Goal: Ask a question

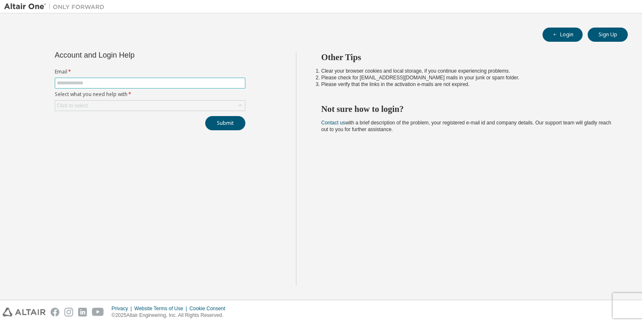
click at [183, 81] on input "text" at bounding box center [150, 83] width 186 height 7
type input "**********"
click at [164, 105] on div "Click to select" at bounding box center [150, 106] width 190 height 10
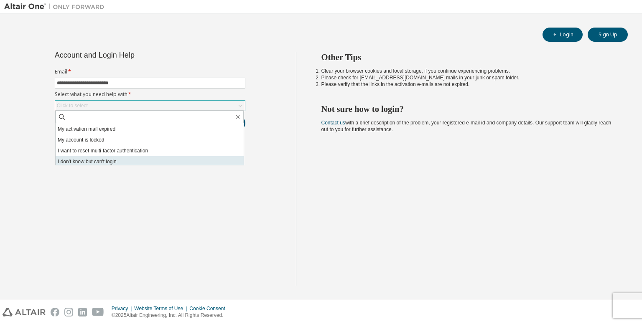
scroll to position [23, 0]
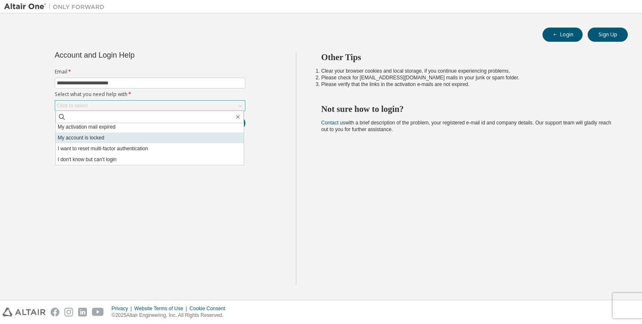
click at [115, 134] on li "My account is locked" at bounding box center [150, 137] width 188 height 11
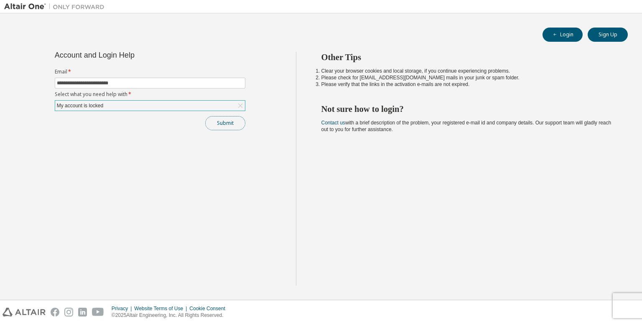
click at [212, 124] on button "Submit" at bounding box center [225, 123] width 40 height 14
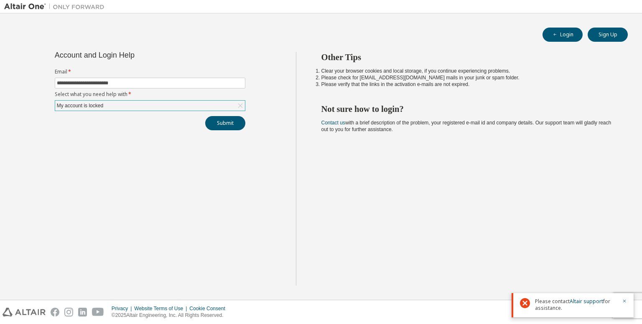
click at [196, 108] on div "My account is locked" at bounding box center [150, 106] width 190 height 10
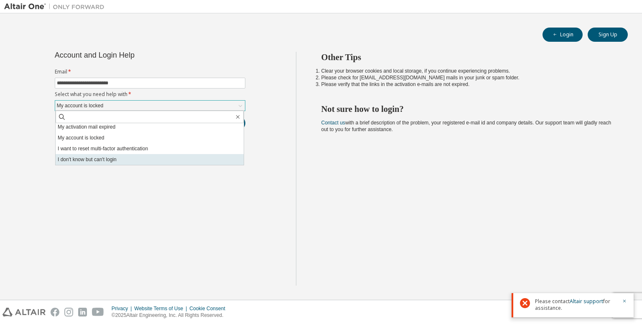
click at [145, 158] on li "I don't know but can't login" at bounding box center [150, 159] width 188 height 11
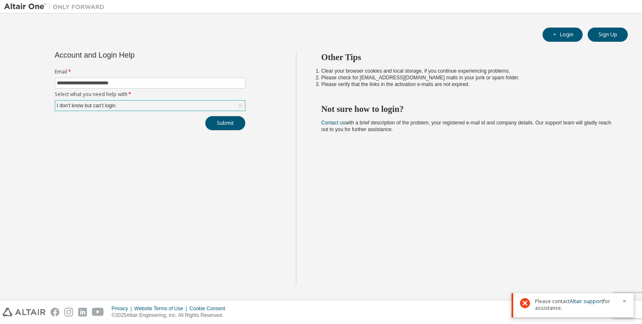
click at [221, 129] on button "Submit" at bounding box center [225, 123] width 40 height 14
click at [623, 299] on icon "button" at bounding box center [624, 301] width 5 height 5
click at [625, 271] on div "Other Tips Clear your browser cookies and local storage, if you continue experi…" at bounding box center [467, 169] width 342 height 234
click at [625, 303] on icon "button" at bounding box center [624, 301] width 5 height 5
